Goal: Task Accomplishment & Management: Manage account settings

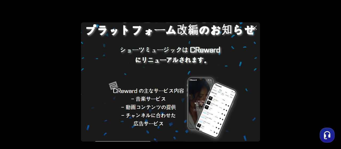
scroll to position [60, 0]
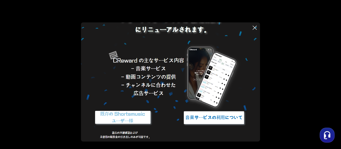
click at [128, 120] on img at bounding box center [123, 118] width 67 height 20
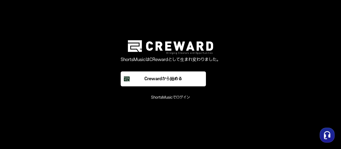
click at [176, 99] on font "ShortsMusicでログイン" at bounding box center [170, 97] width 39 height 5
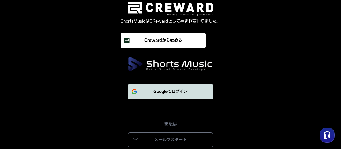
click at [177, 95] on p "Googleでログイン" at bounding box center [171, 91] width 34 height 6
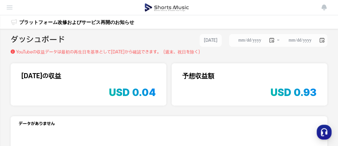
click at [0, 0] on li "チャンネル管理" at bounding box center [0, 0] width 0 height 0
